Goal: Task Accomplishment & Management: Manage account settings

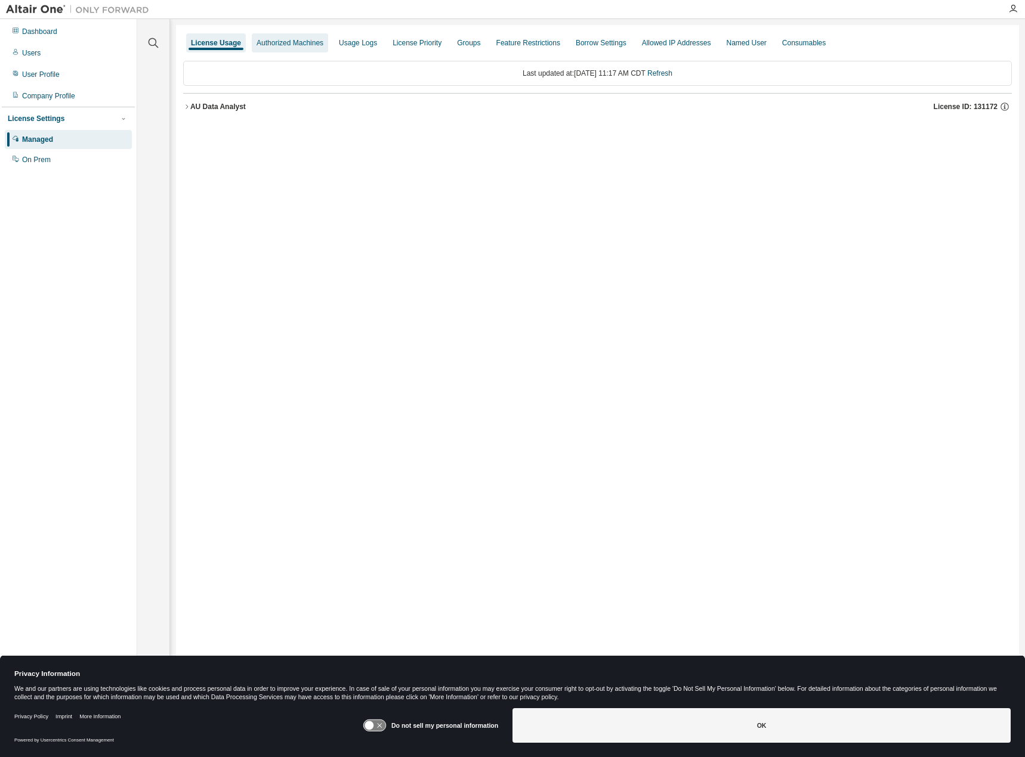
click at [313, 38] on div "Authorized Machines" at bounding box center [289, 43] width 67 height 10
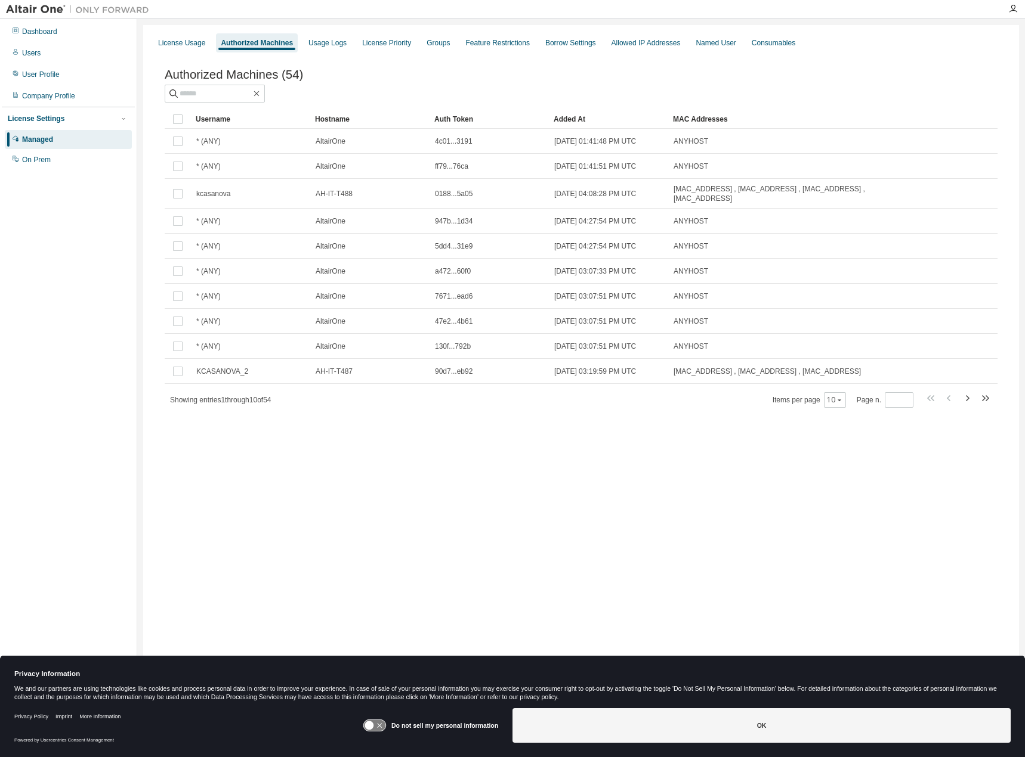
click at [49, 135] on div "Managed" at bounding box center [37, 140] width 31 height 10
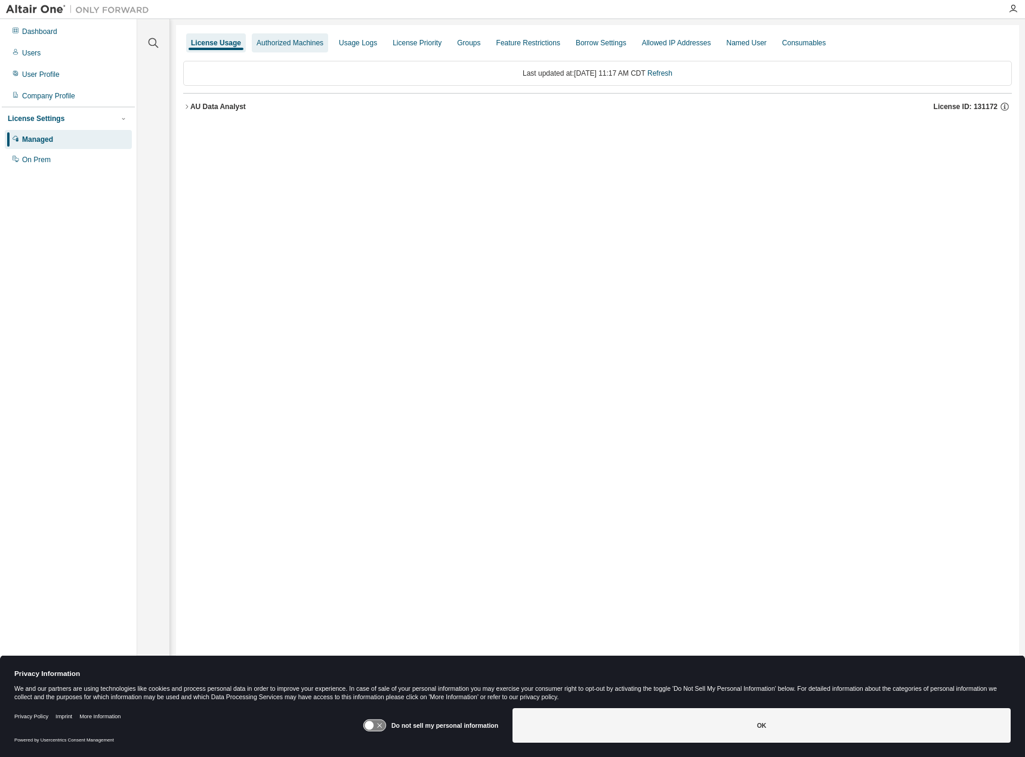
click at [285, 44] on div "Authorized Machines" at bounding box center [289, 43] width 67 height 10
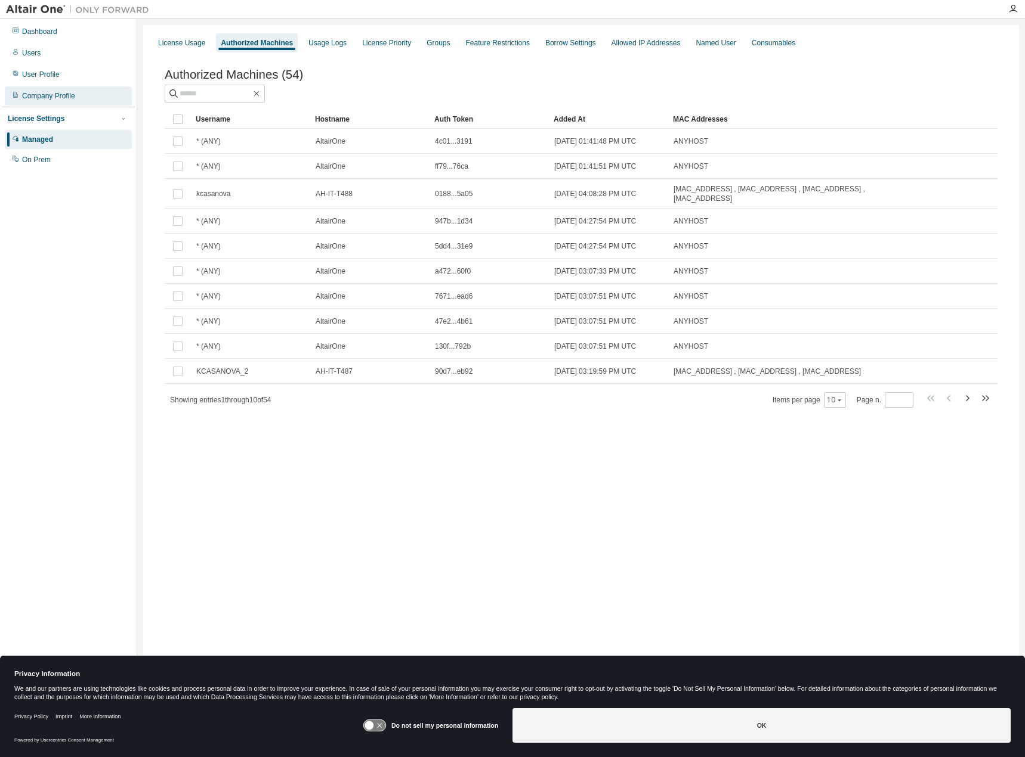
click at [47, 93] on div "Company Profile" at bounding box center [48, 96] width 53 height 10
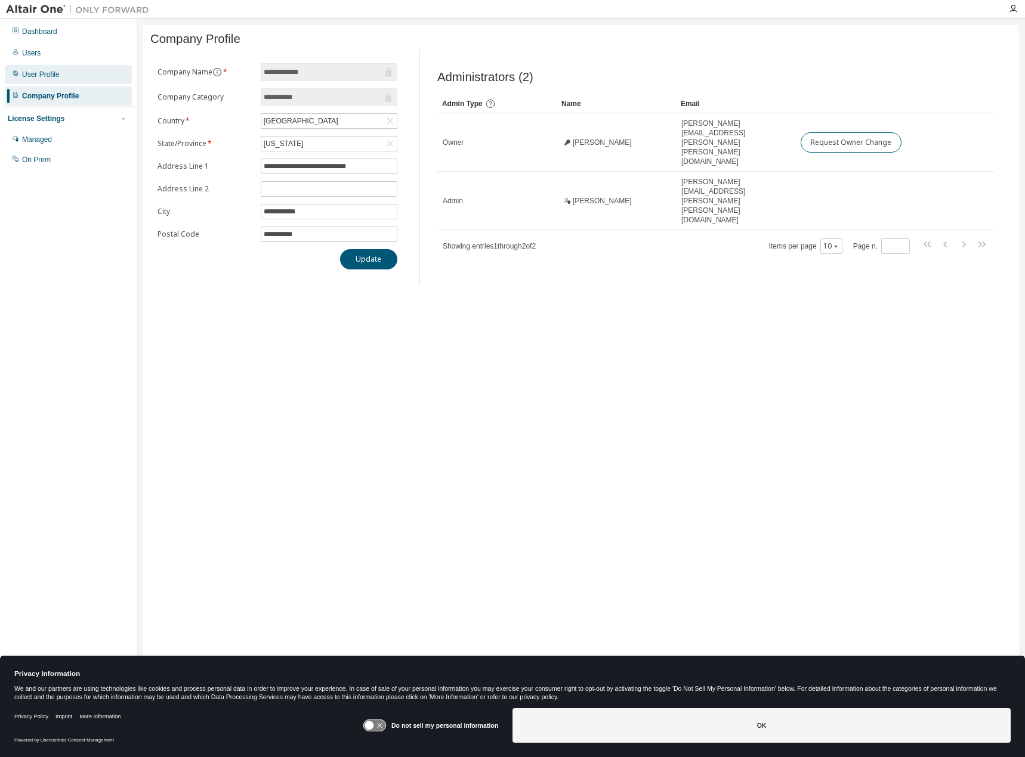
click at [48, 76] on div "User Profile" at bounding box center [41, 75] width 38 height 10
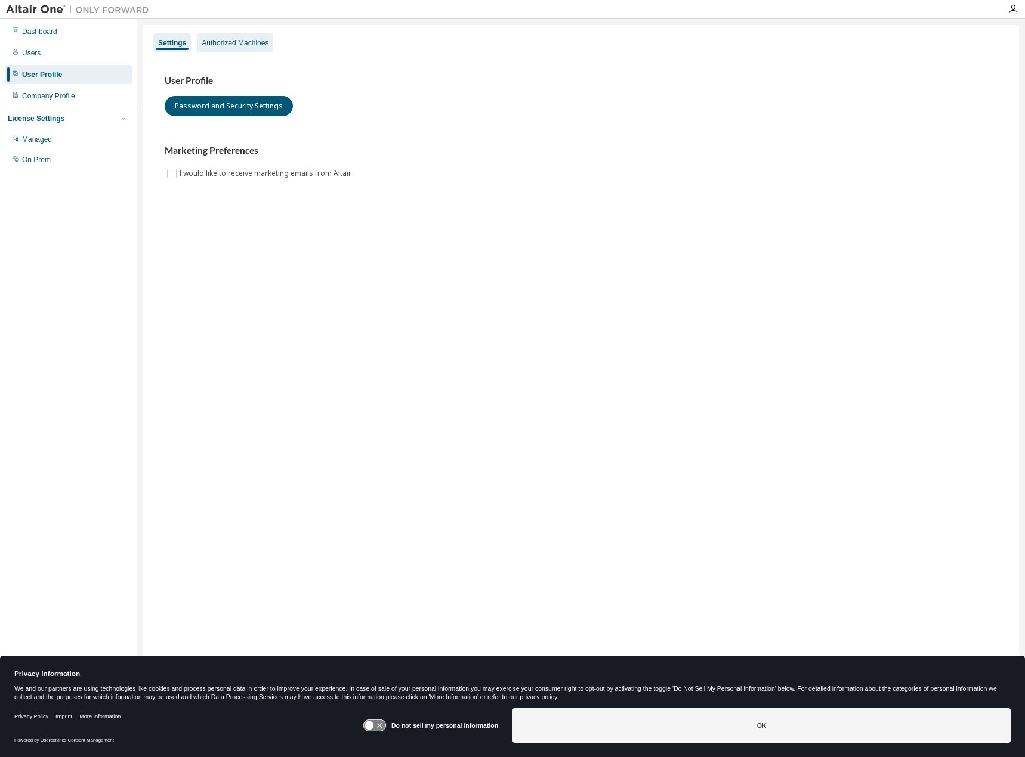
click at [234, 47] on div "Authorized Machines" at bounding box center [235, 43] width 67 height 10
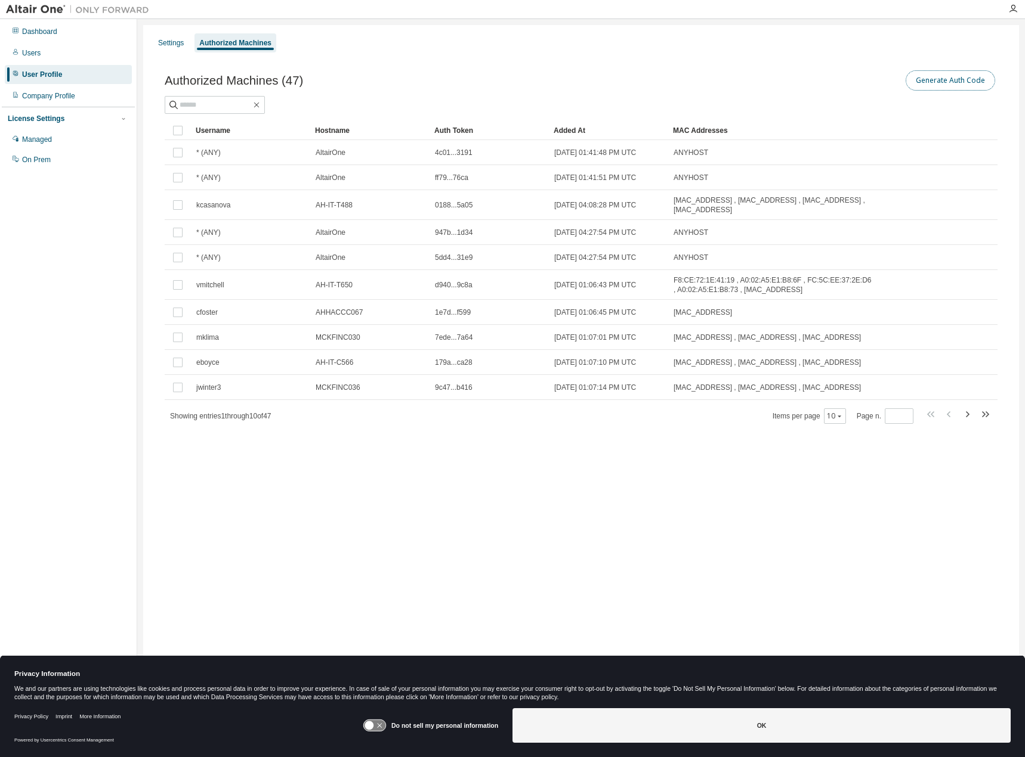
click at [956, 85] on button "Generate Auth Code" at bounding box center [949, 80] width 89 height 20
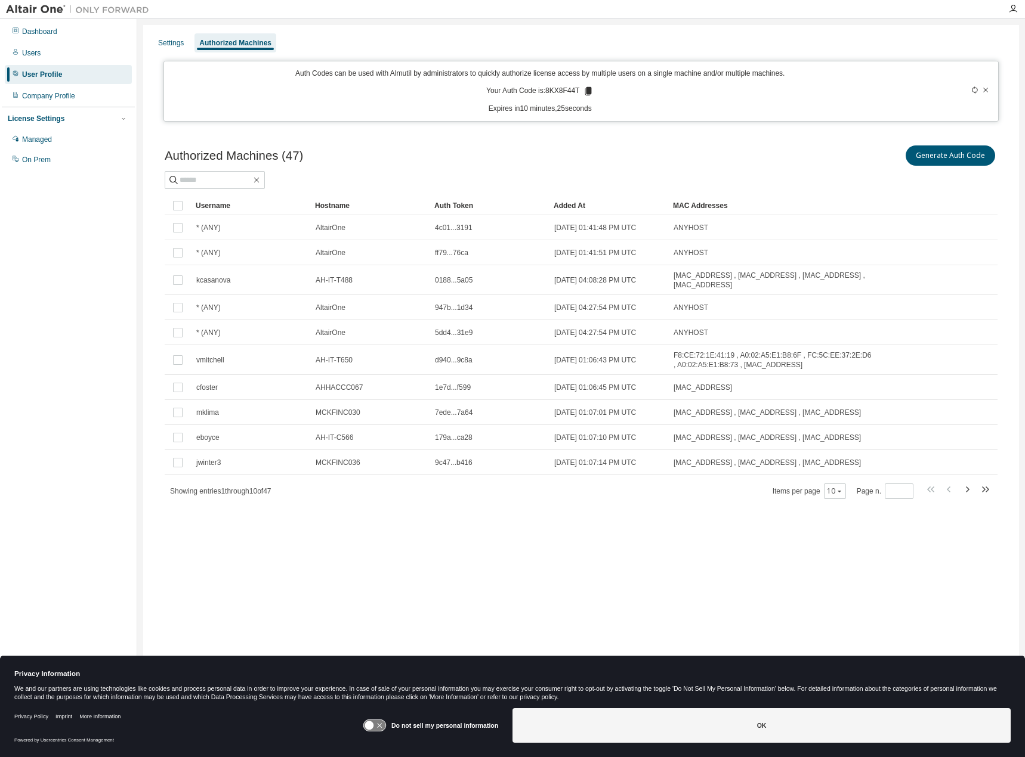
click at [512, 586] on div "Settings Authorized Machines Auth Codes can be used with Almutil by administrat…" at bounding box center [580, 371] width 875 height 692
